Goal: Find specific page/section: Find specific page/section

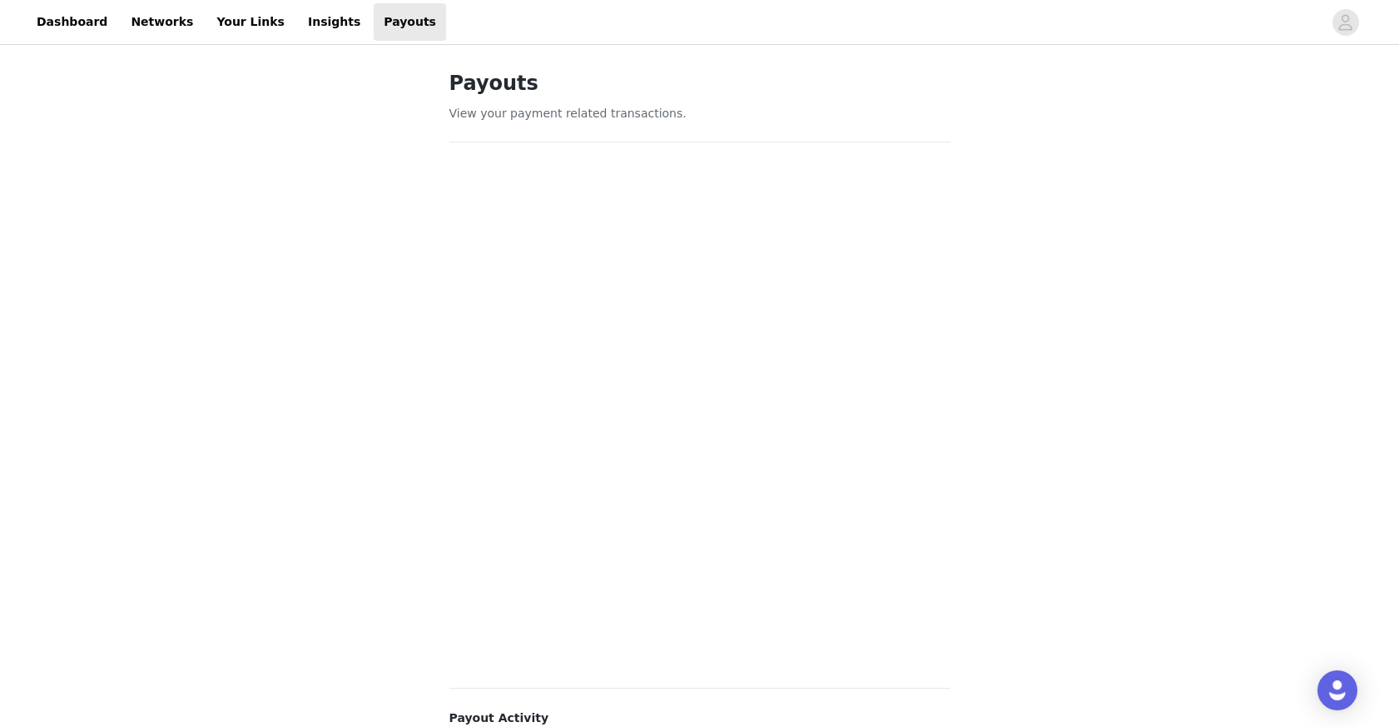
scroll to position [371, 0]
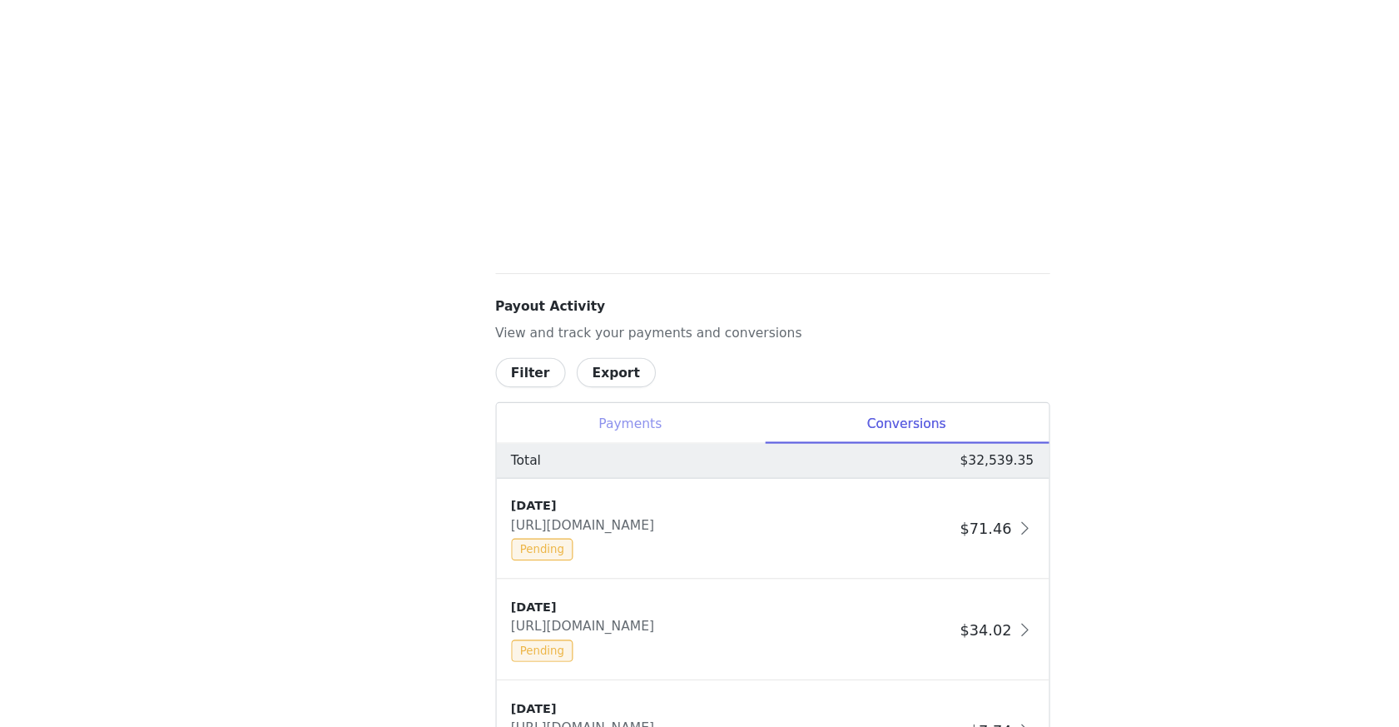
click at [573, 450] on div "Payments" at bounding box center [571, 452] width 242 height 37
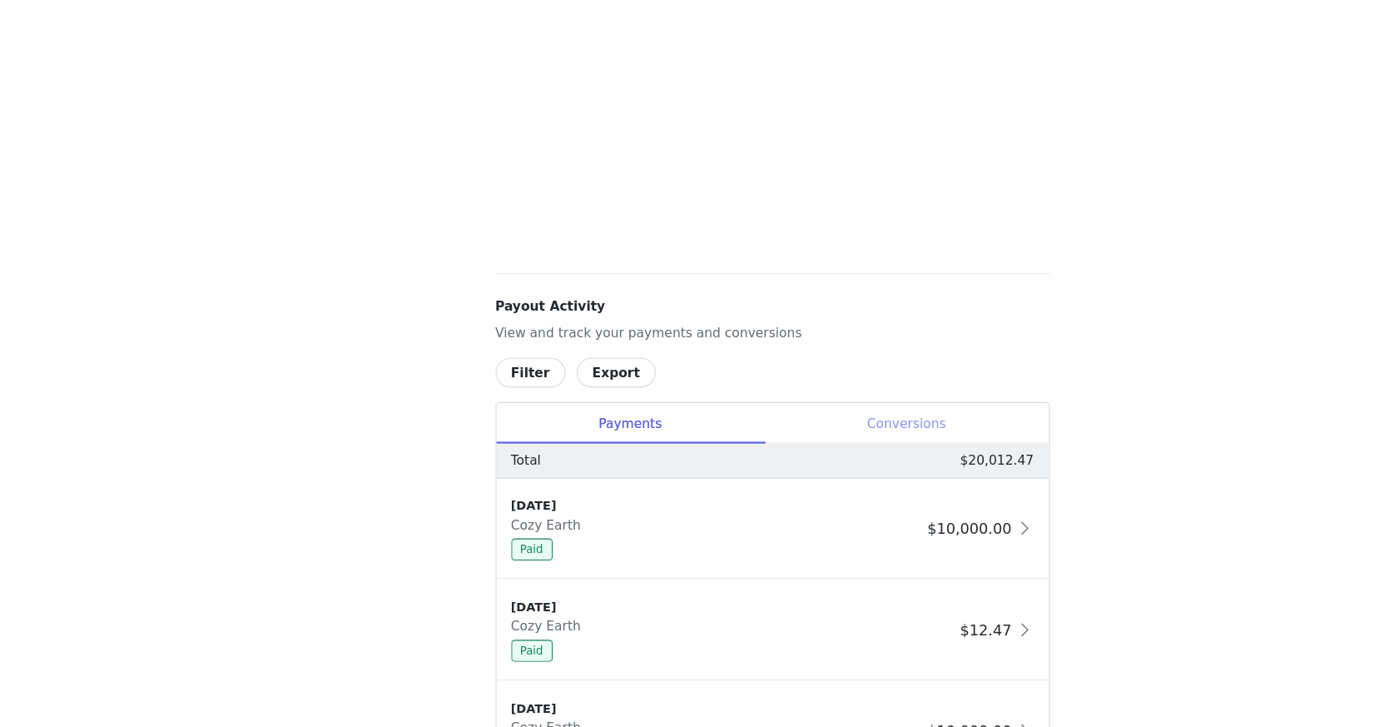
click at [785, 467] on div "Conversions" at bounding box center [821, 452] width 257 height 37
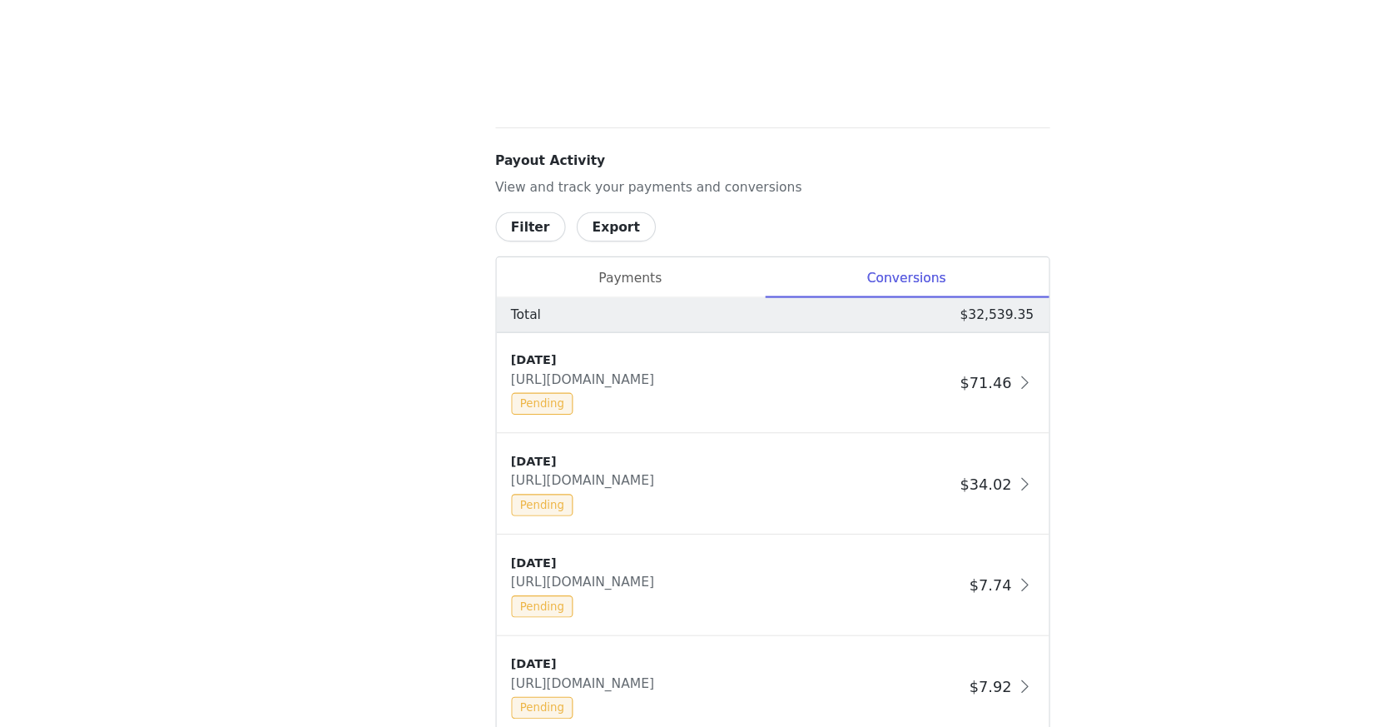
scroll to position [504, 0]
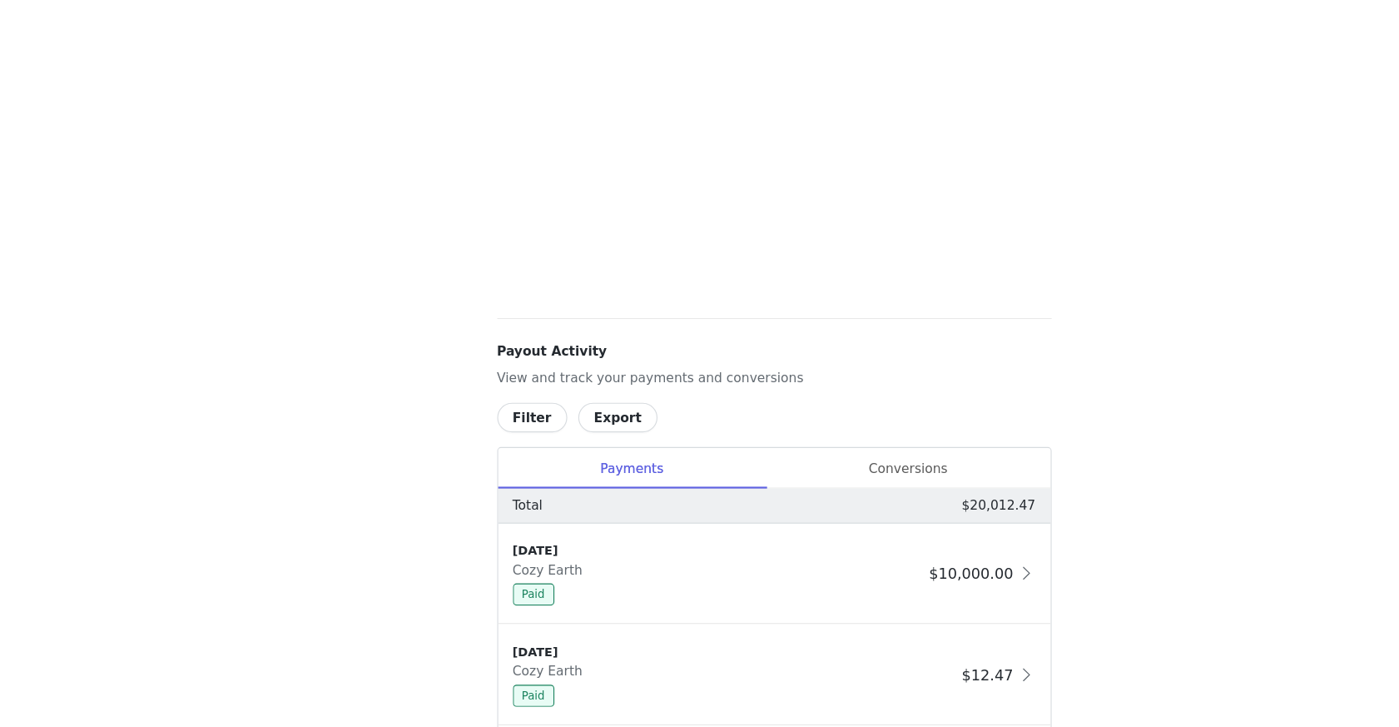
scroll to position [484, 0]
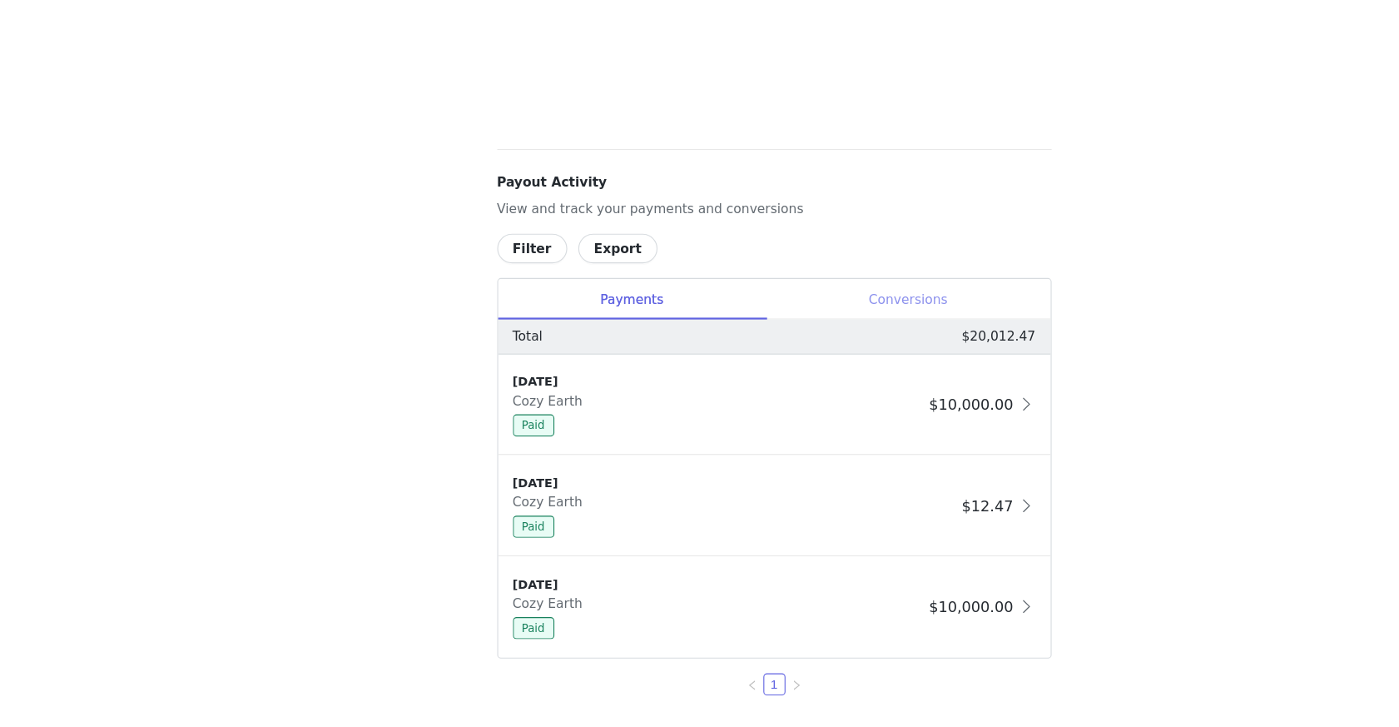
click at [848, 351] on div "Conversions" at bounding box center [821, 339] width 257 height 37
